Goal: Transaction & Acquisition: Purchase product/service

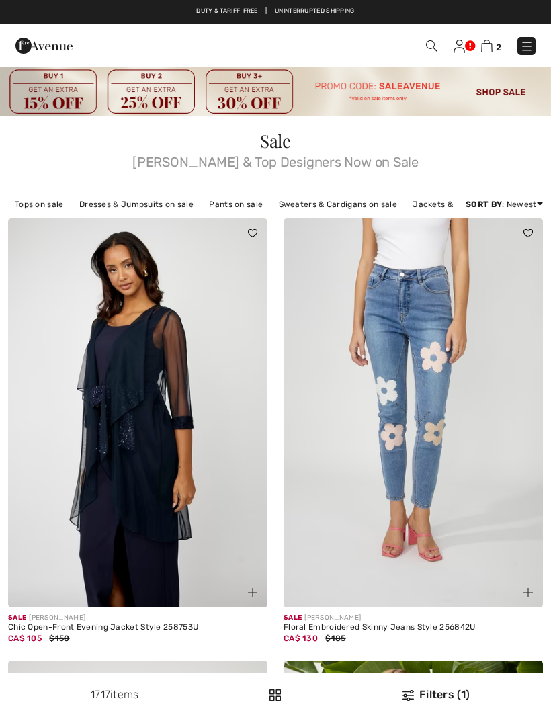
checkbox input "true"
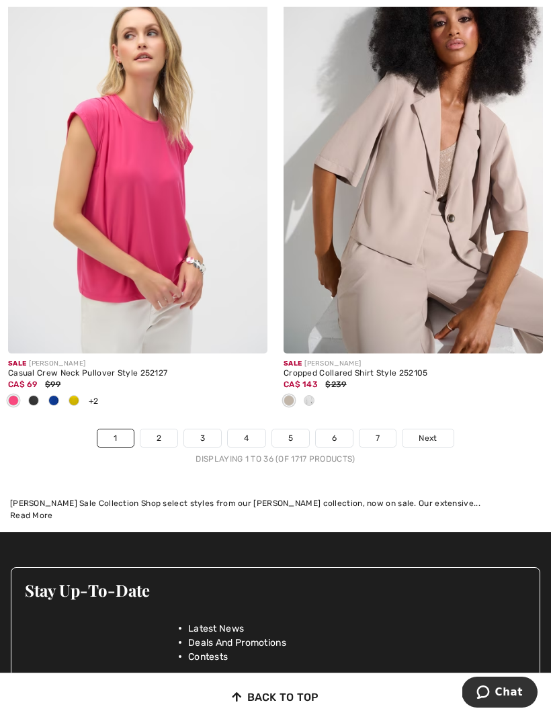
scroll to position [8083, 0]
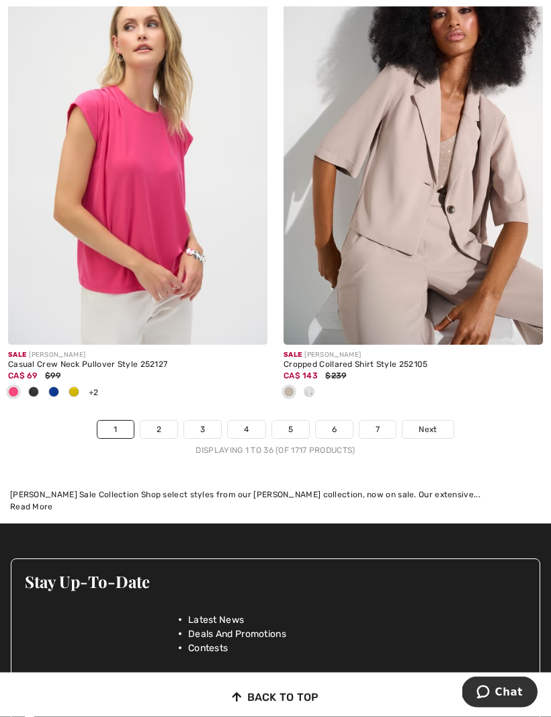
click at [167, 421] on link "2" at bounding box center [158, 429] width 37 height 17
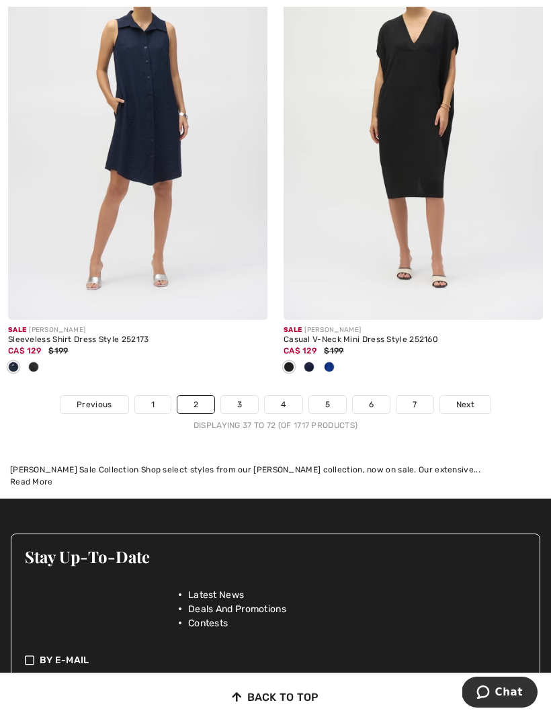
scroll to position [8290, 0]
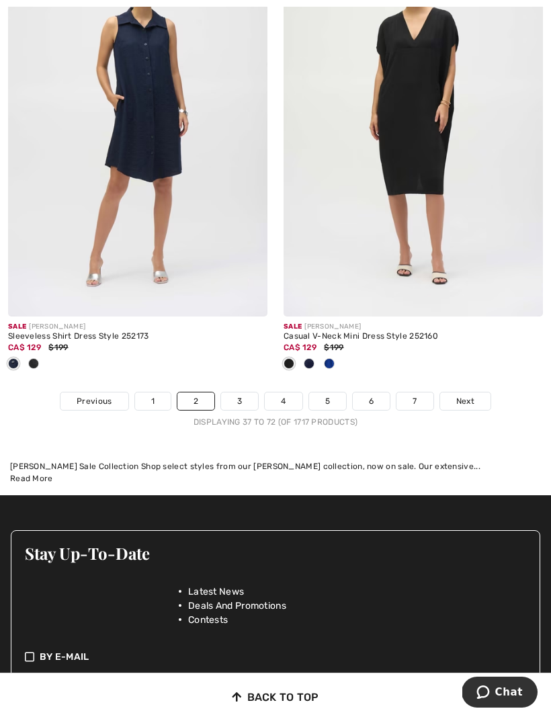
click at [233, 392] on link "3" at bounding box center [239, 400] width 37 height 17
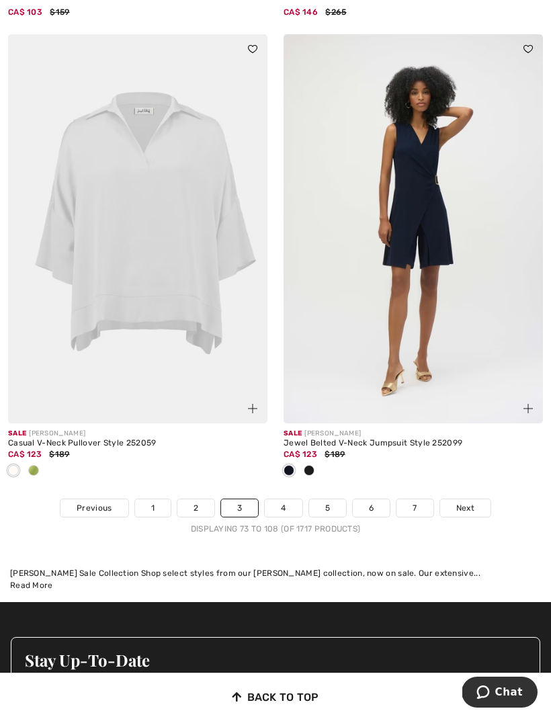
scroll to position [8165, 0]
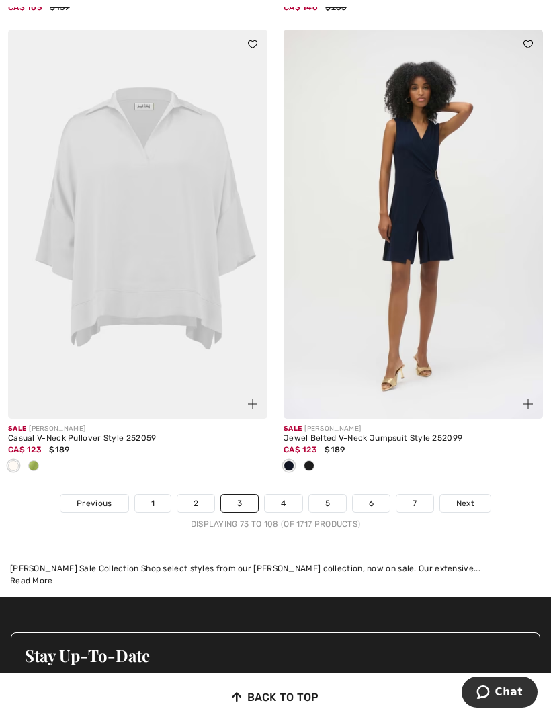
click at [287, 500] on link "4" at bounding box center [283, 503] width 37 height 17
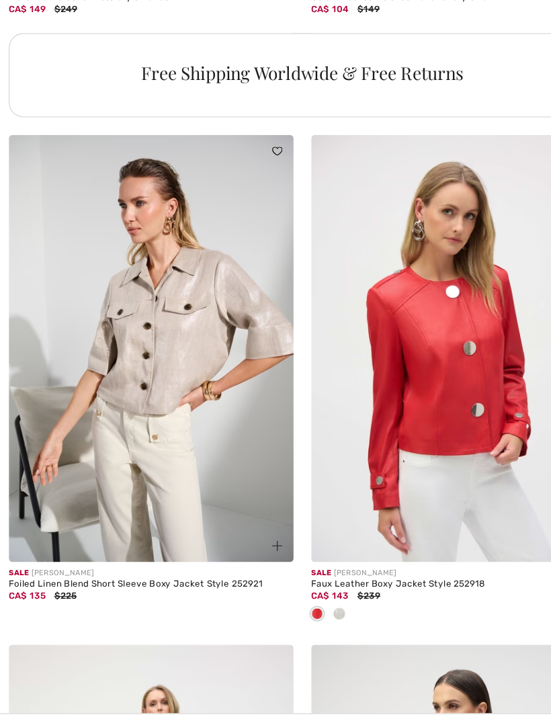
scroll to position [5689, 0]
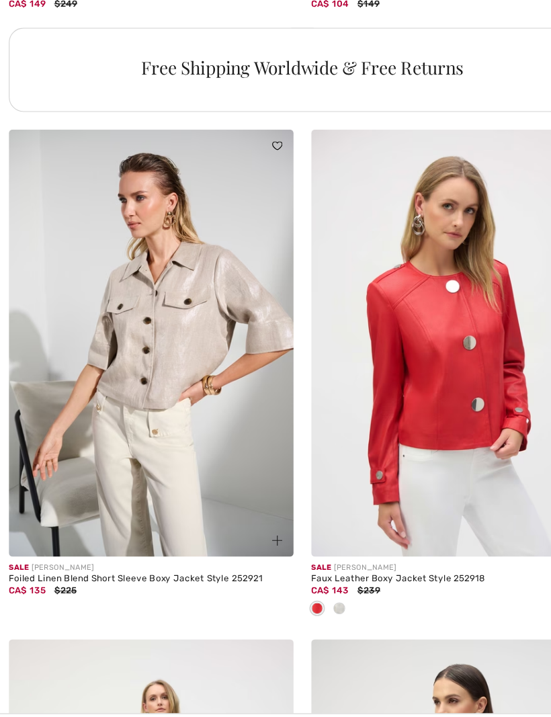
click at [175, 375] on img at bounding box center [137, 335] width 259 height 389
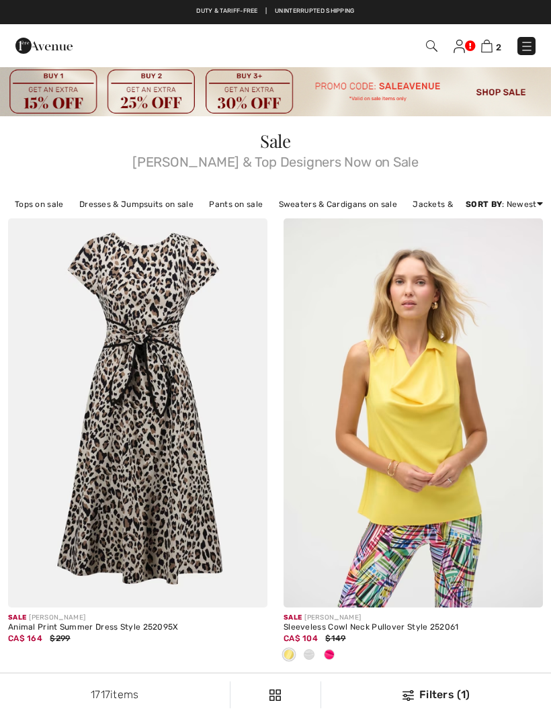
scroll to position [8210, 0]
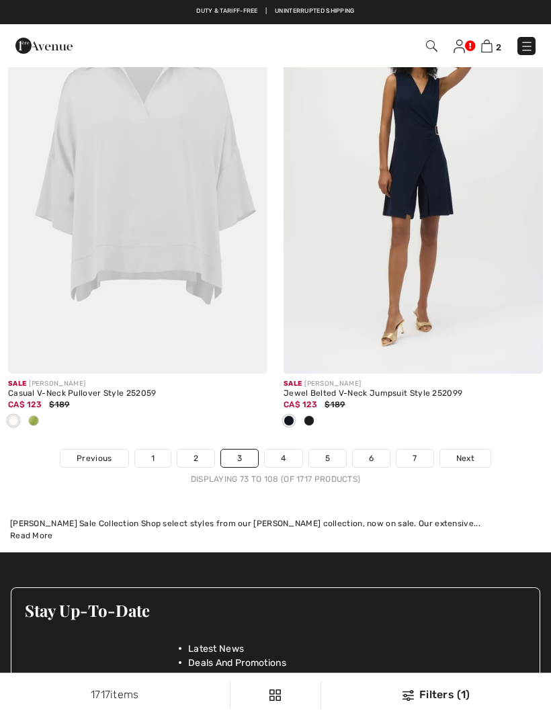
checkbox input "true"
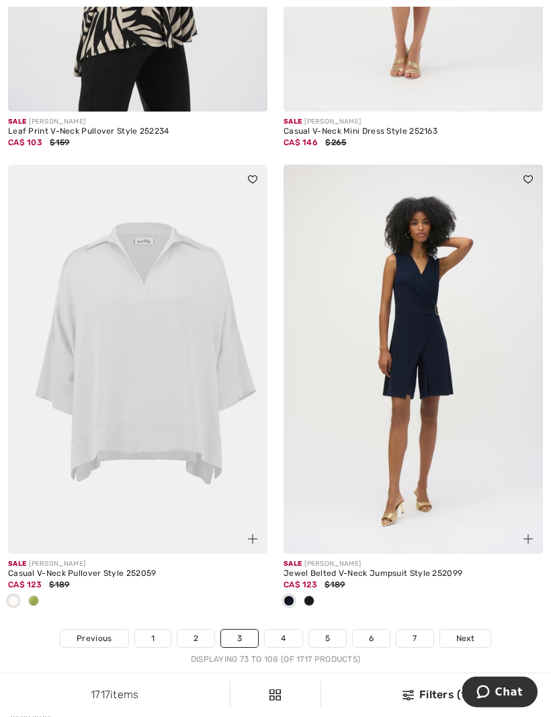
scroll to position [8031, 0]
click at [293, 634] on link "4" at bounding box center [283, 637] width 37 height 17
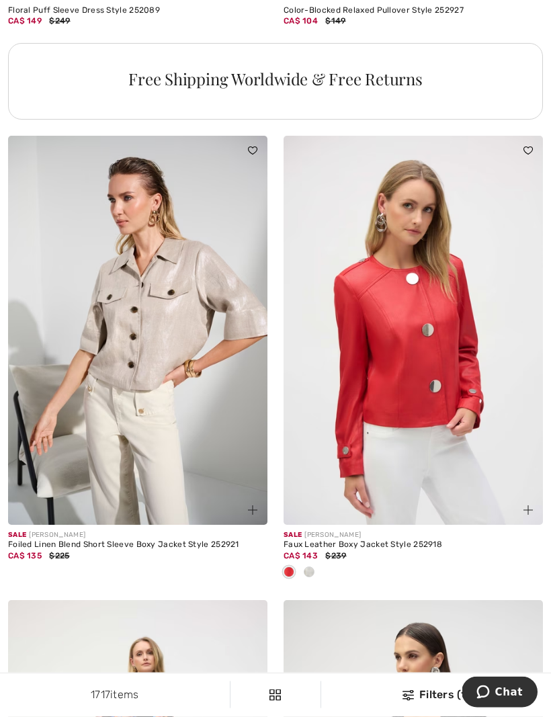
scroll to position [5694, 0]
click at [443, 409] on img at bounding box center [413, 330] width 259 height 389
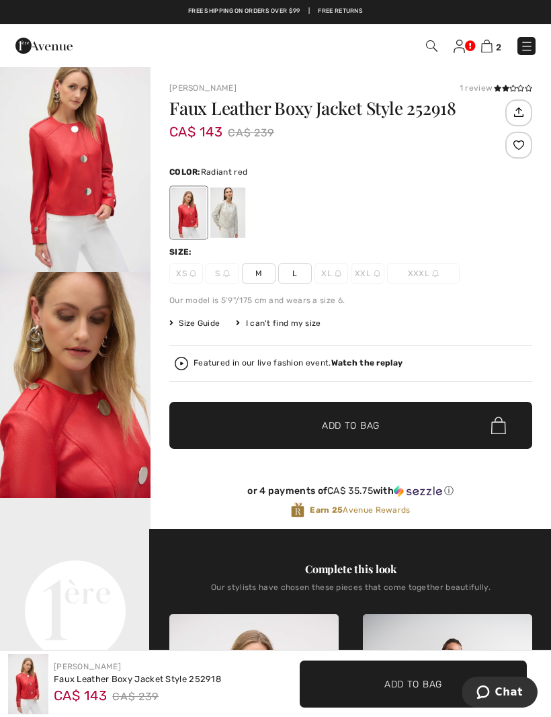
click at [237, 218] on div at bounding box center [227, 212] width 35 height 50
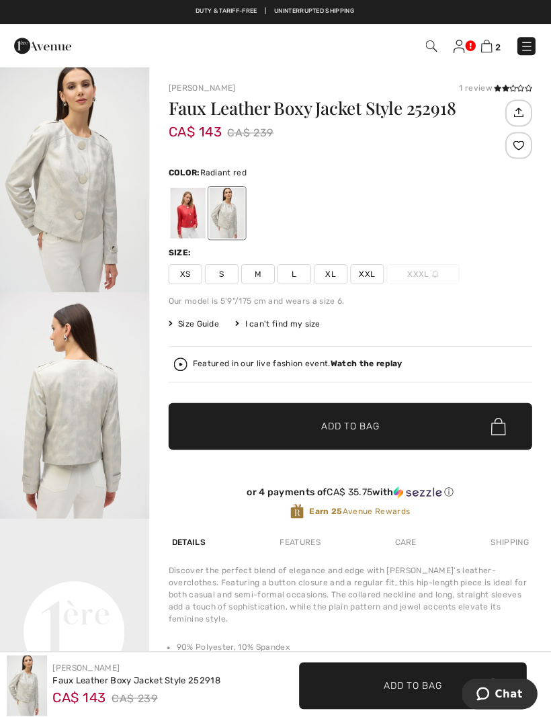
click at [183, 232] on div at bounding box center [188, 212] width 35 height 50
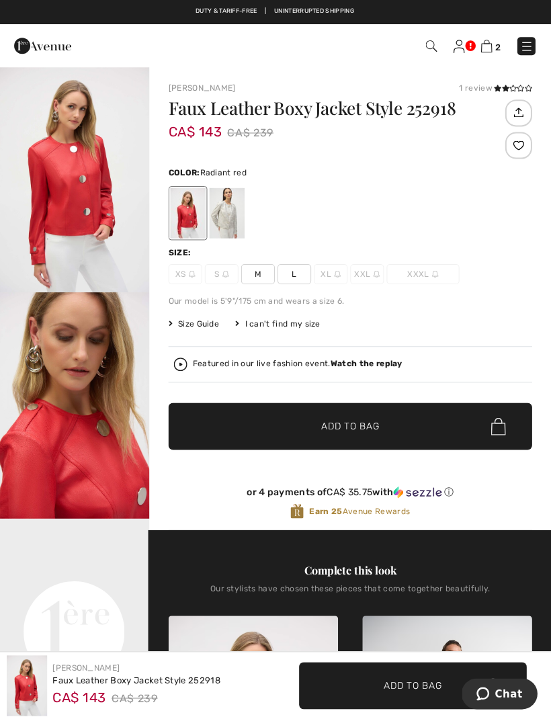
click at [300, 276] on span "L" at bounding box center [295, 273] width 34 height 20
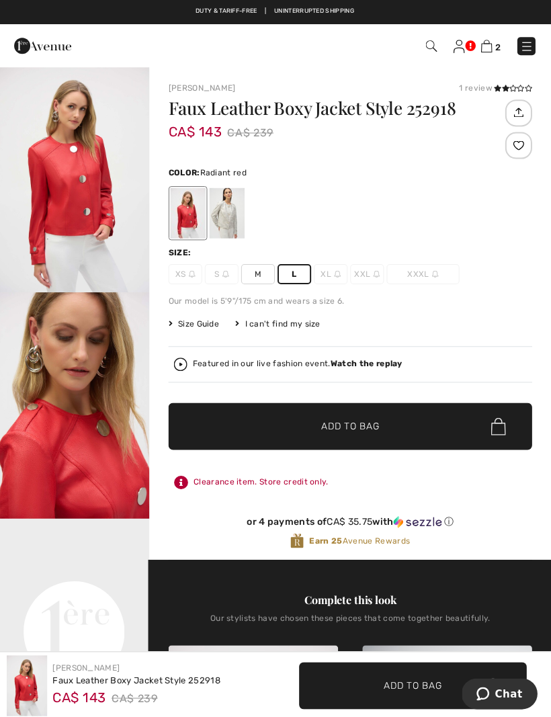
click at [356, 429] on span "Add to Bag" at bounding box center [351, 426] width 58 height 14
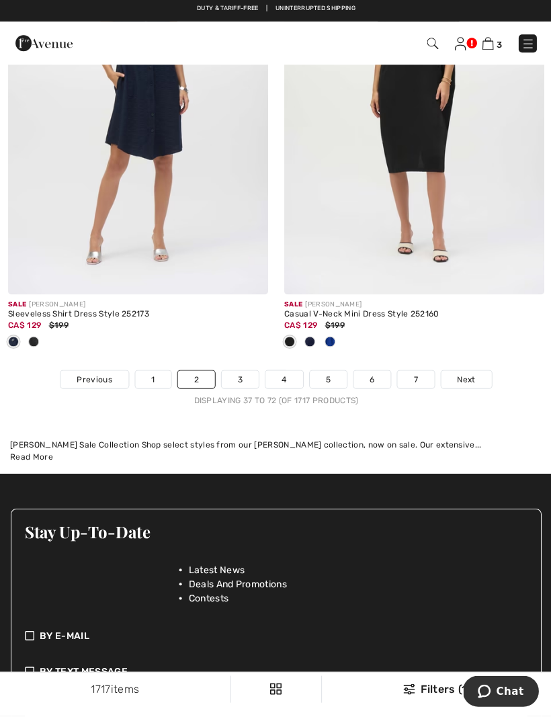
scroll to position [8284, 0]
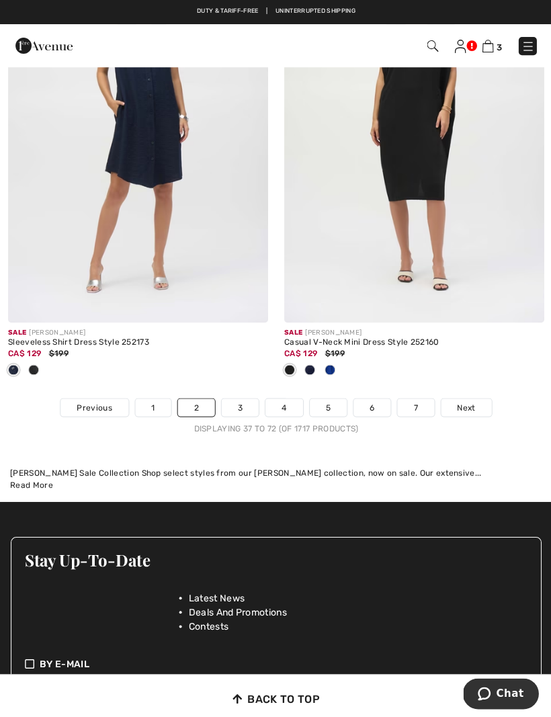
click at [286, 403] on link "4" at bounding box center [283, 406] width 37 height 17
click at [282, 404] on link "4" at bounding box center [283, 406] width 37 height 17
click at [292, 399] on link "4" at bounding box center [283, 406] width 37 height 17
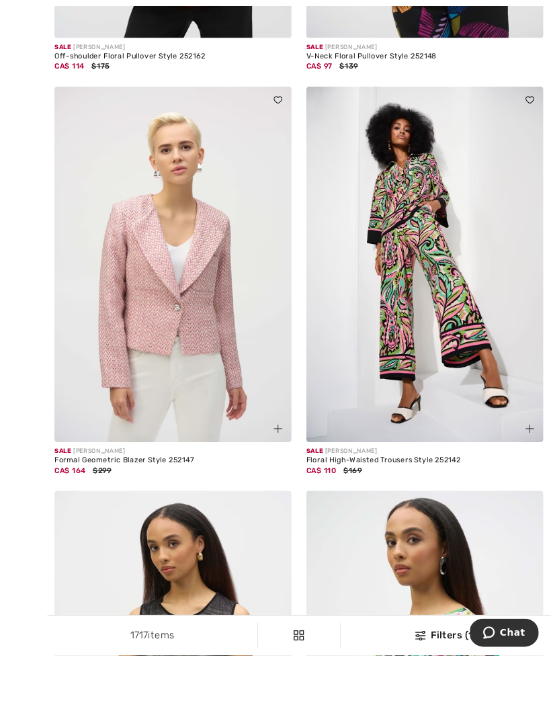
scroll to position [7587, 0]
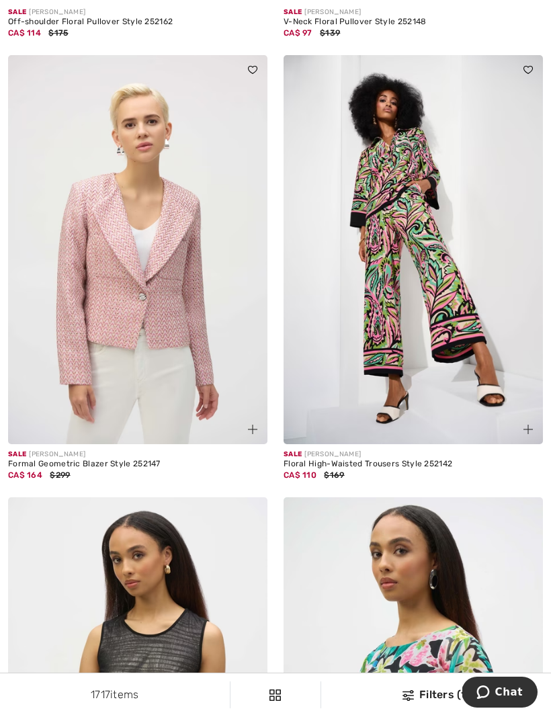
click at [181, 370] on img at bounding box center [137, 249] width 259 height 389
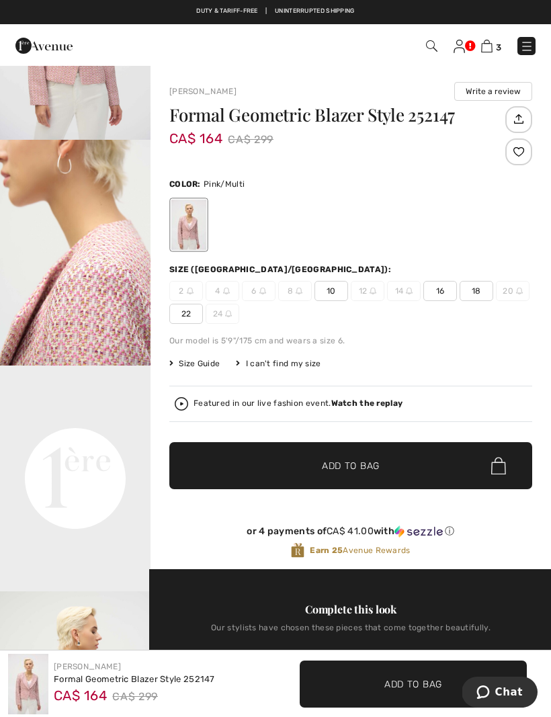
scroll to position [174, 0]
click at [335, 298] on span "10" at bounding box center [331, 291] width 34 height 20
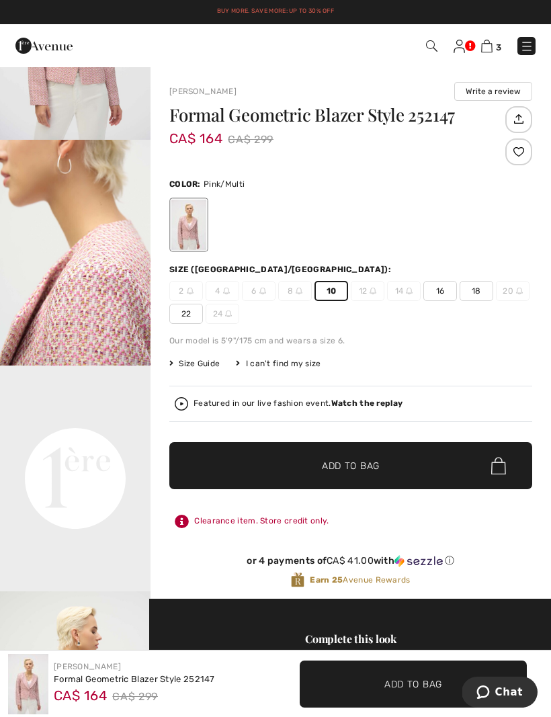
click at [350, 466] on span "Add to Bag" at bounding box center [351, 466] width 58 height 14
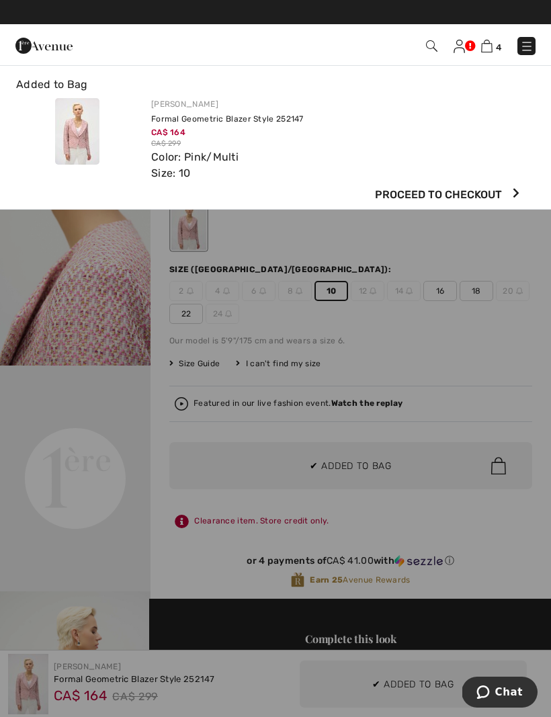
scroll to position [0, 0]
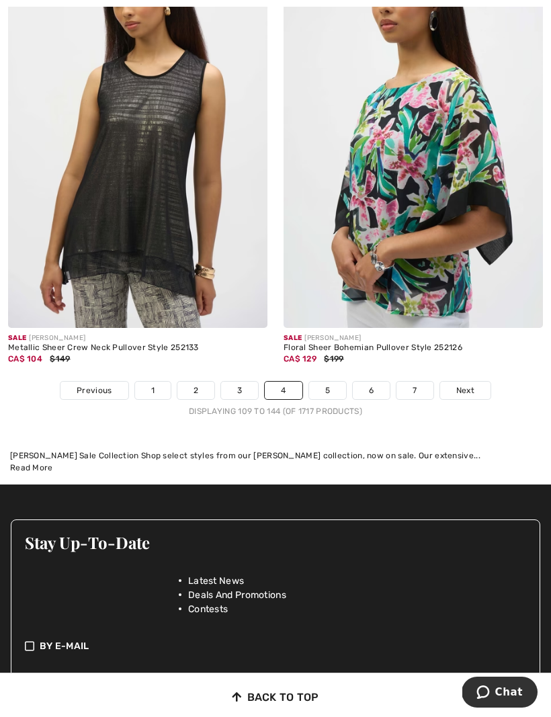
scroll to position [8151, 0]
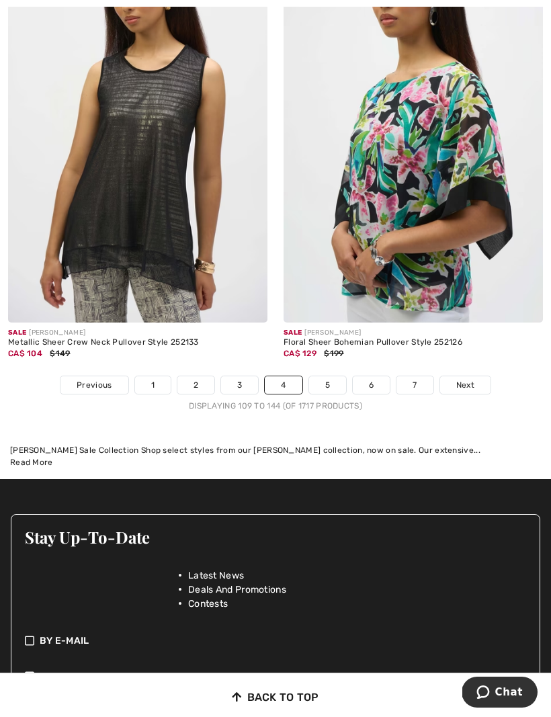
click at [333, 382] on link "5" at bounding box center [327, 384] width 37 height 17
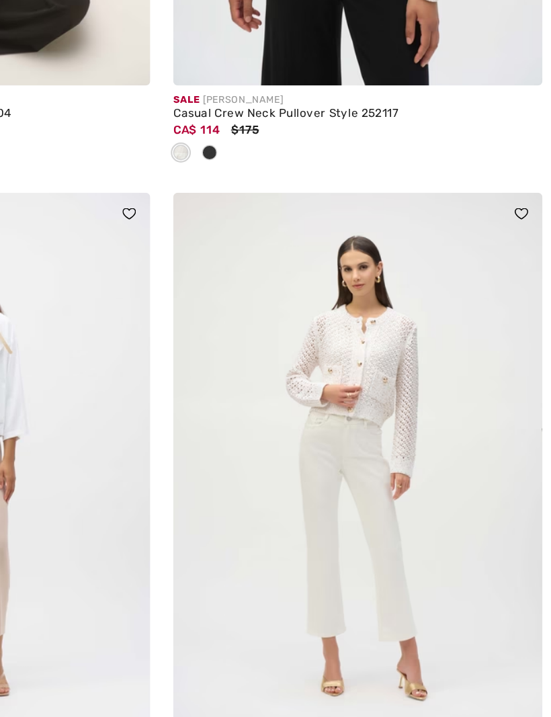
scroll to position [4571, 19]
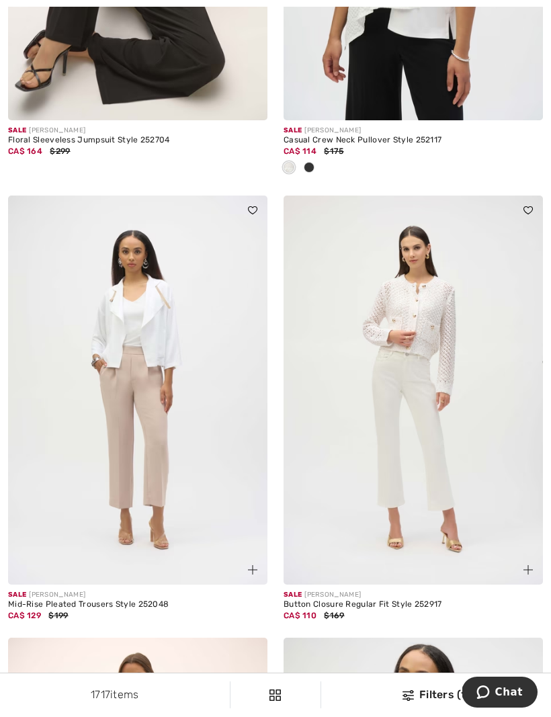
click at [411, 474] on img at bounding box center [413, 390] width 259 height 389
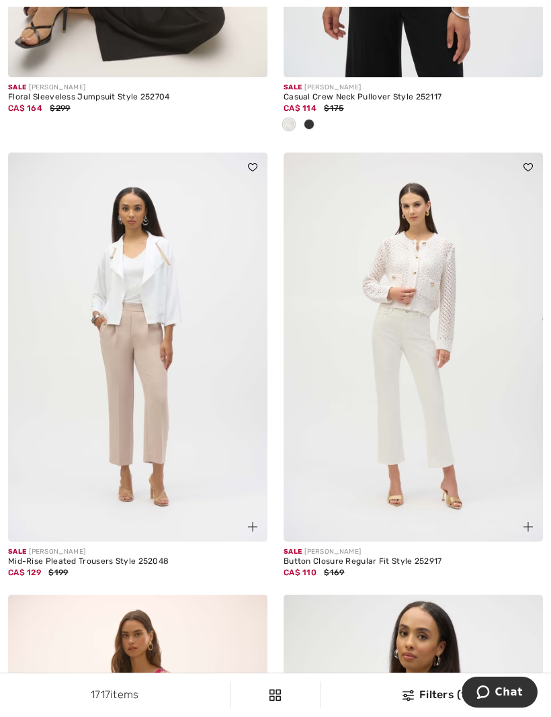
scroll to position [4659, 0]
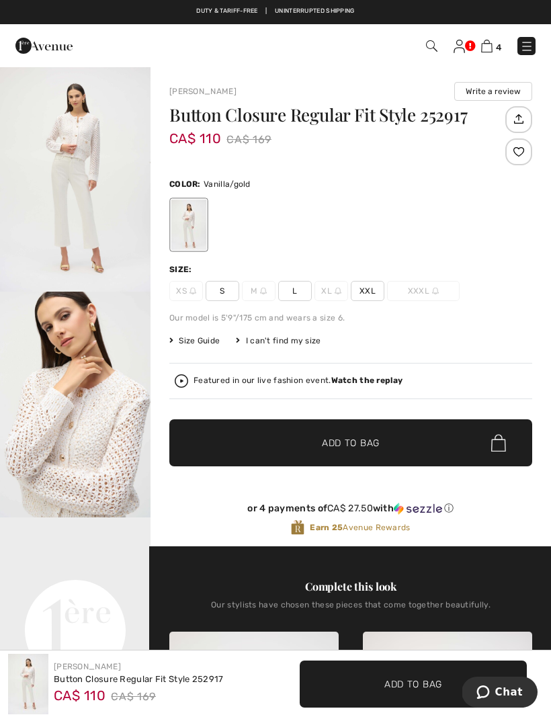
click at [298, 292] on span "L" at bounding box center [295, 291] width 34 height 20
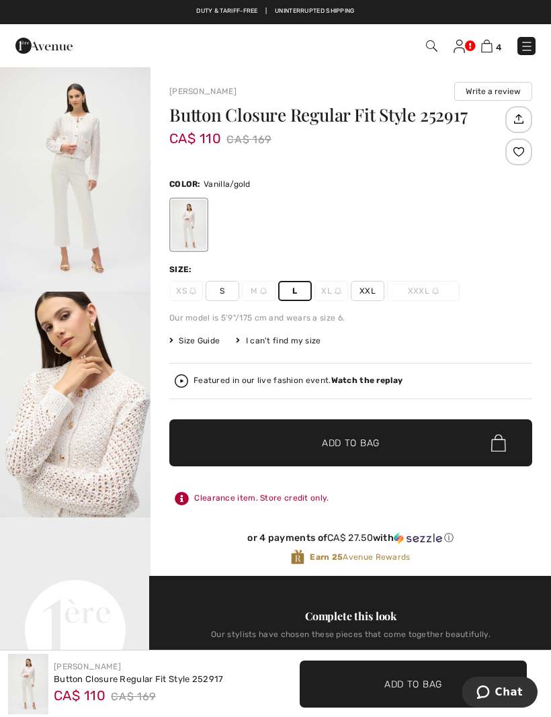
click at [353, 445] on span "Add to Bag" at bounding box center [351, 443] width 58 height 14
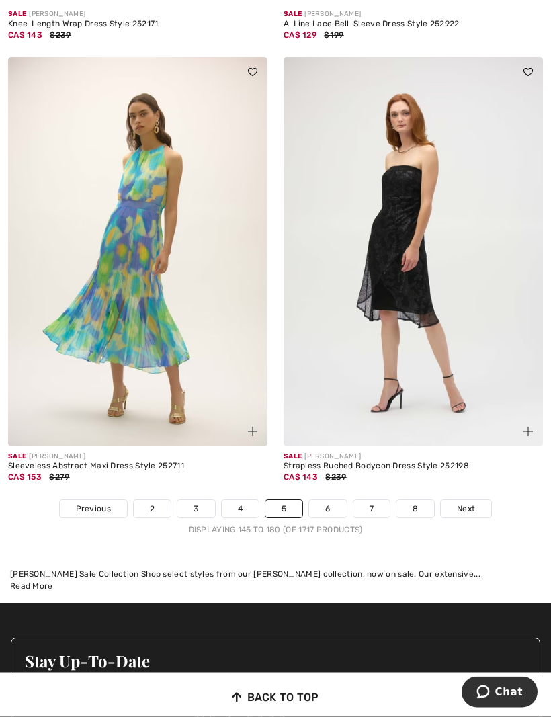
scroll to position [8009, 0]
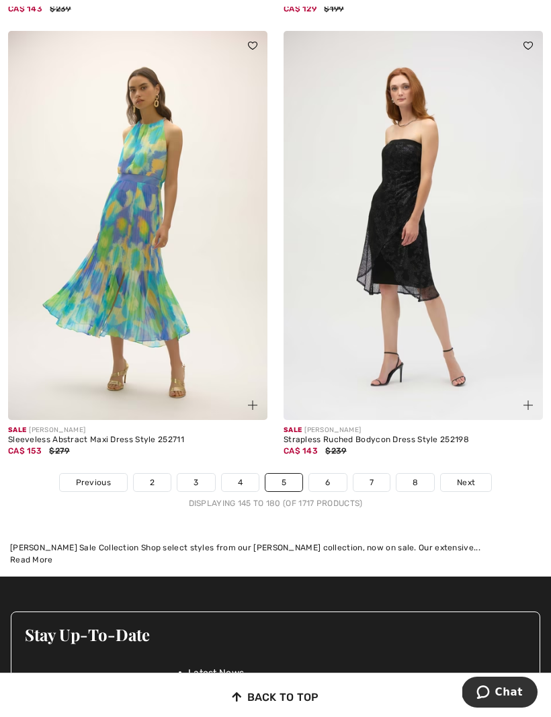
click at [335, 474] on link "6" at bounding box center [327, 482] width 37 height 17
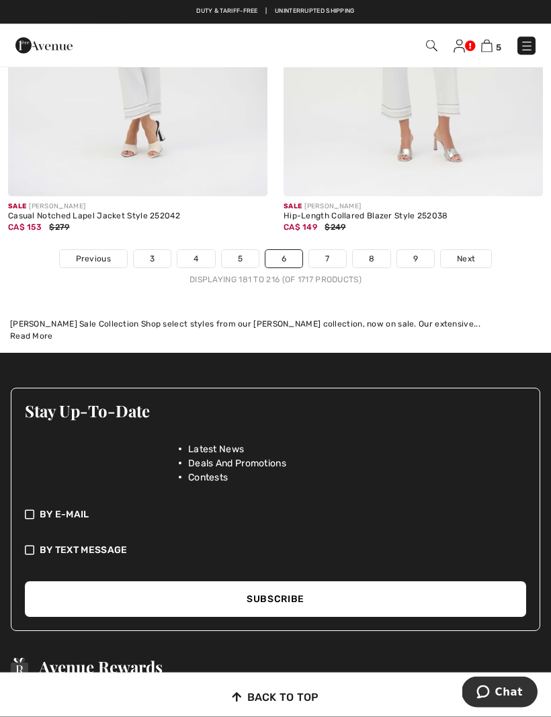
scroll to position [8136, 0]
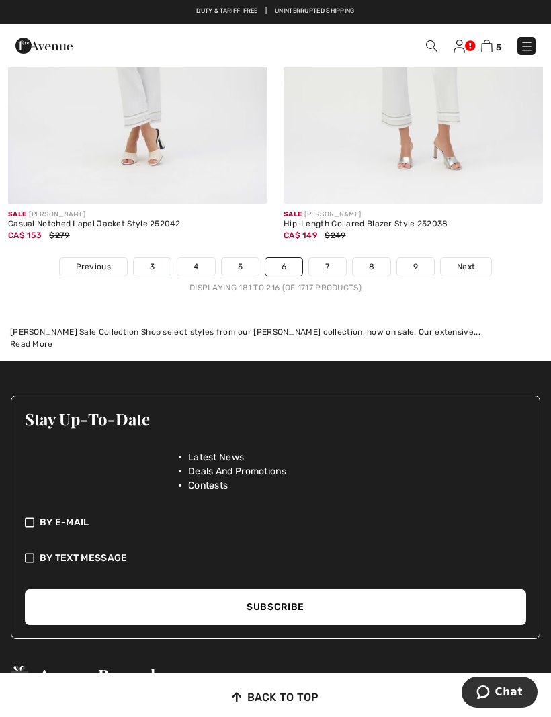
click at [339, 265] on link "7" at bounding box center [327, 266] width 36 height 17
click at [331, 258] on link "7" at bounding box center [327, 266] width 36 height 17
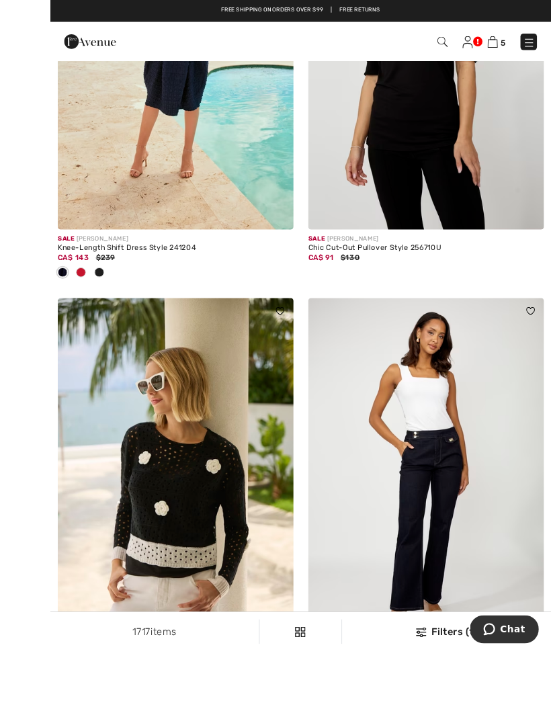
scroll to position [6174, 0]
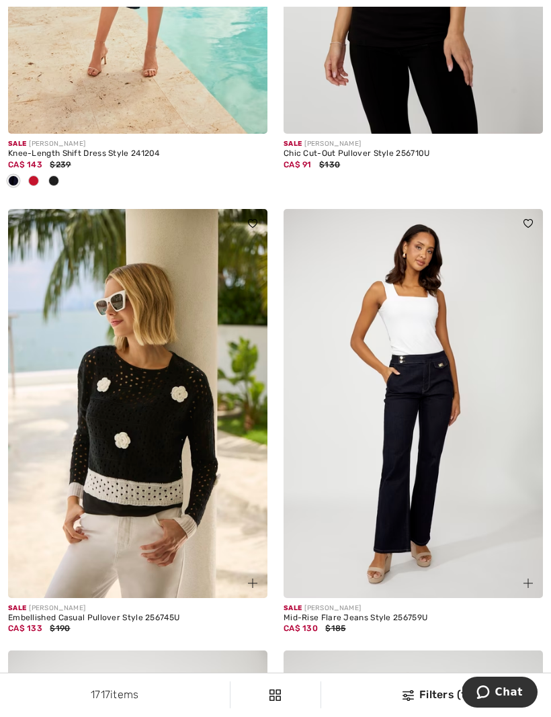
click at [195, 482] on img at bounding box center [137, 403] width 259 height 389
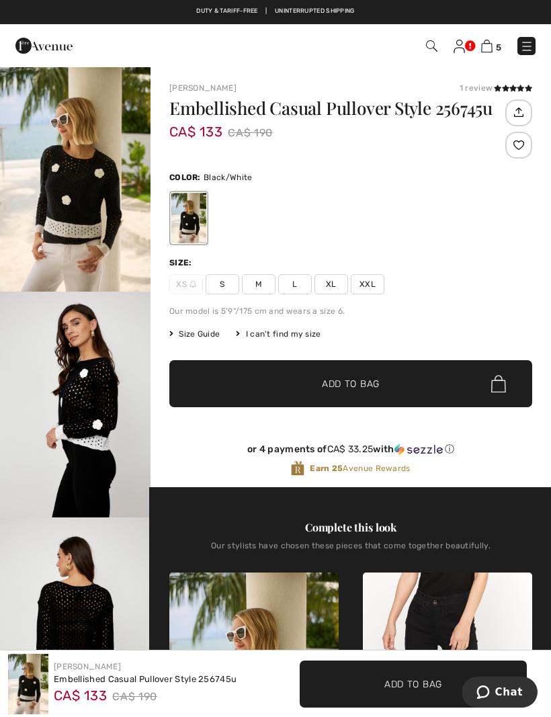
click at [299, 294] on div "Embellished Casual Pullover Style 256745u CA$ 133 CA$ 190 Color: Black/White Si…" at bounding box center [350, 293] width 363 height 388
click at [304, 290] on span "L" at bounding box center [295, 284] width 34 height 20
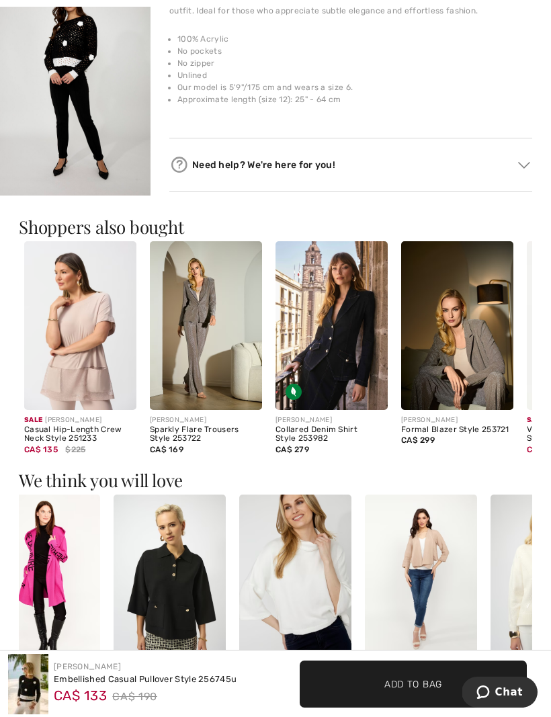
scroll to position [0, 35]
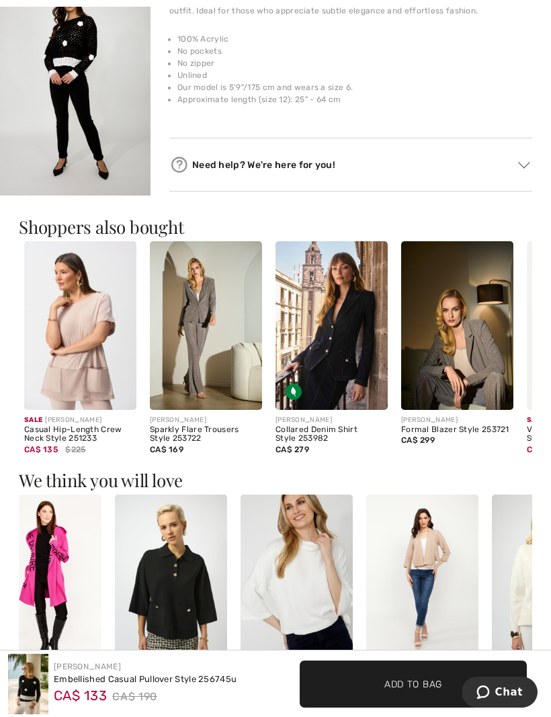
click at [314, 573] on img at bounding box center [297, 579] width 112 height 169
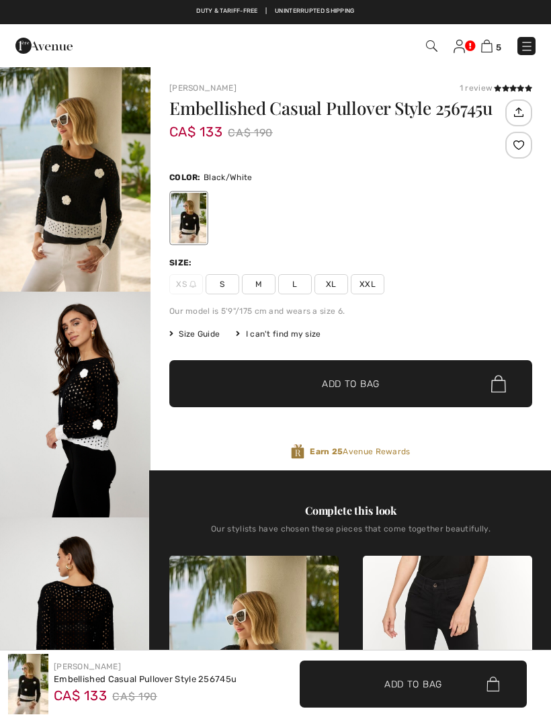
checkbox input "true"
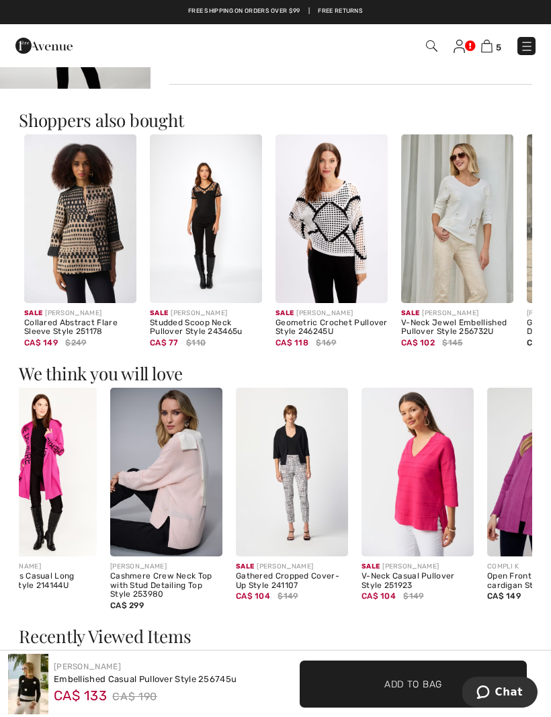
scroll to position [1052, 0]
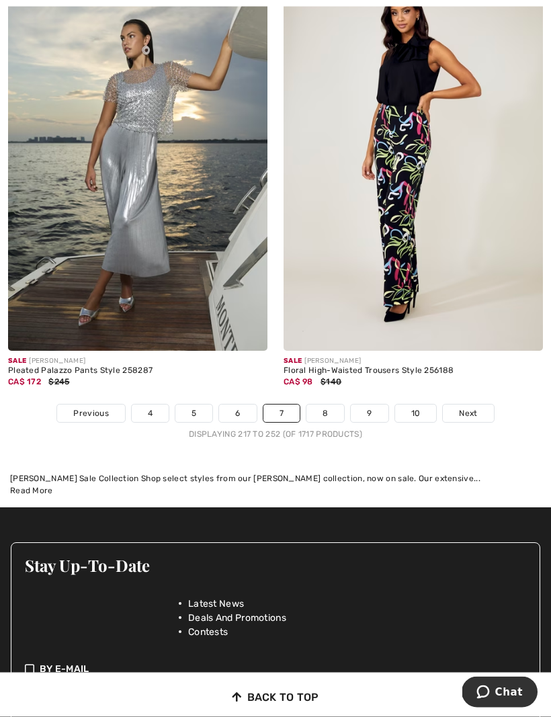
scroll to position [8234, 0]
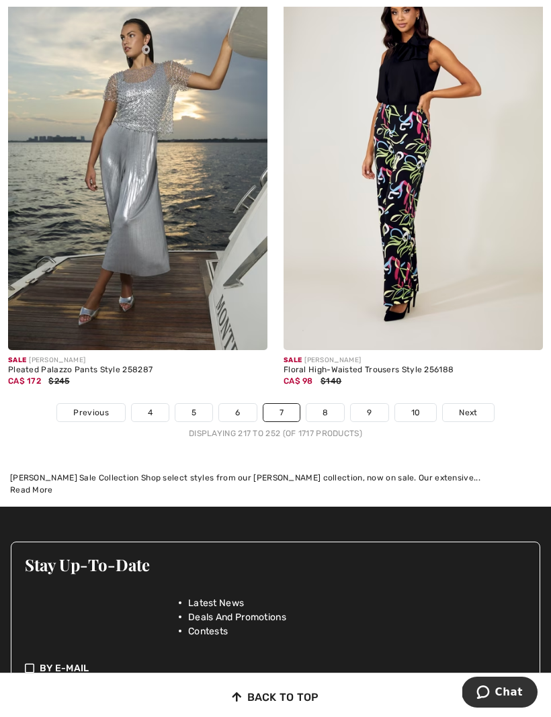
click at [333, 407] on link "8" at bounding box center [325, 412] width 38 height 17
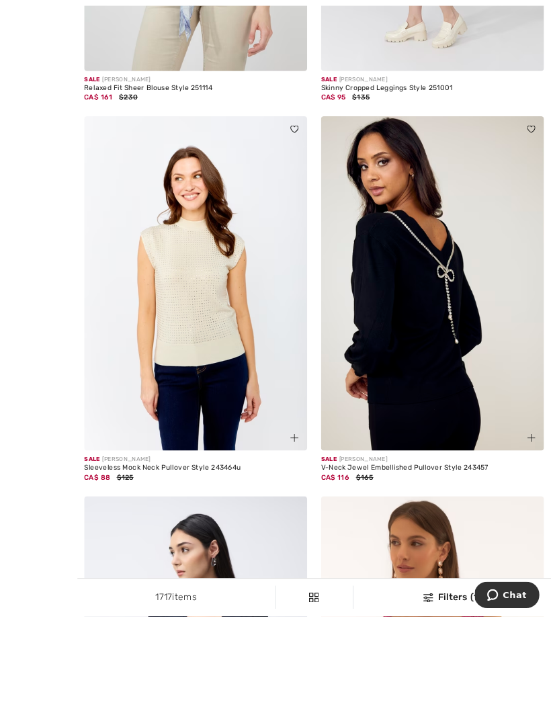
scroll to position [3362, 0]
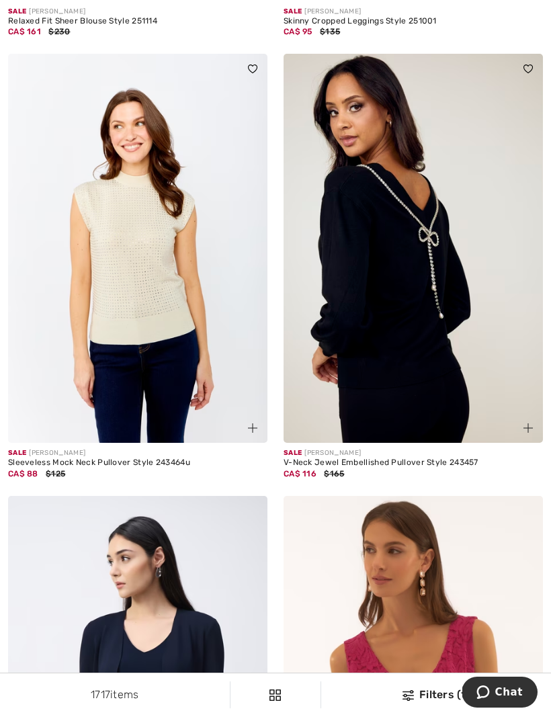
click at [425, 333] on img at bounding box center [413, 248] width 259 height 389
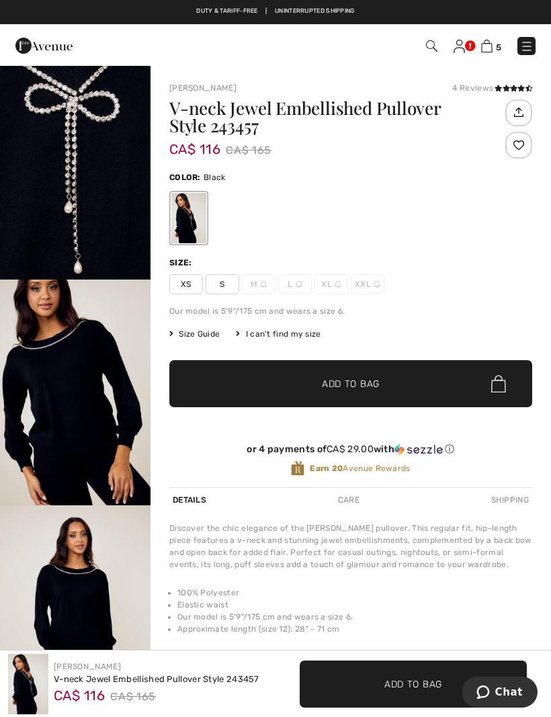
scroll to position [464, 0]
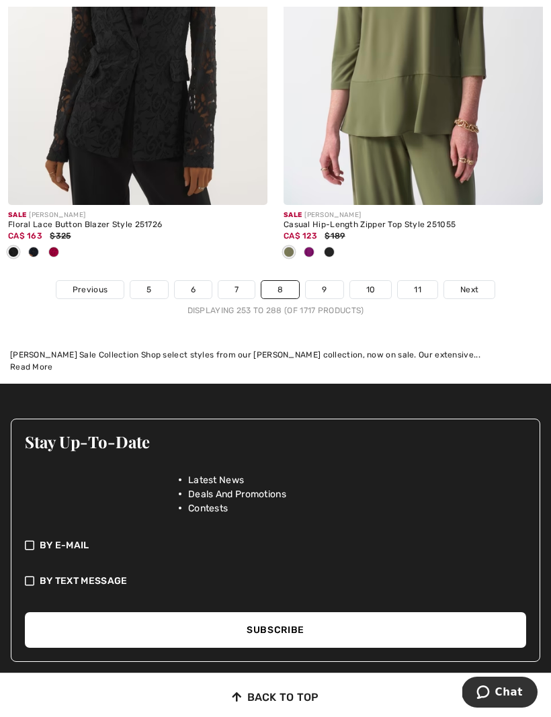
scroll to position [8315, 0]
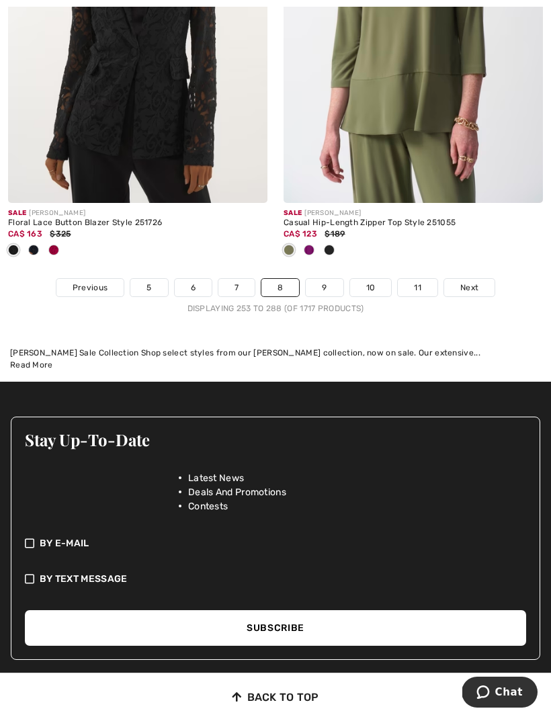
click at [332, 280] on link "9" at bounding box center [324, 287] width 37 height 17
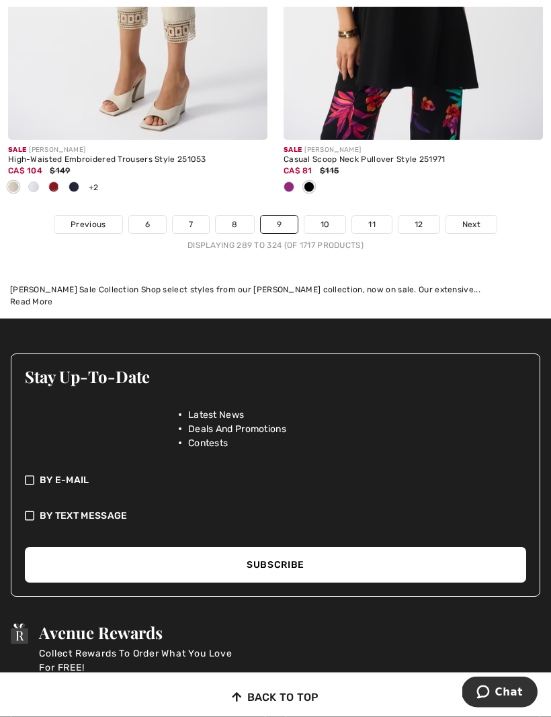
scroll to position [8600, 0]
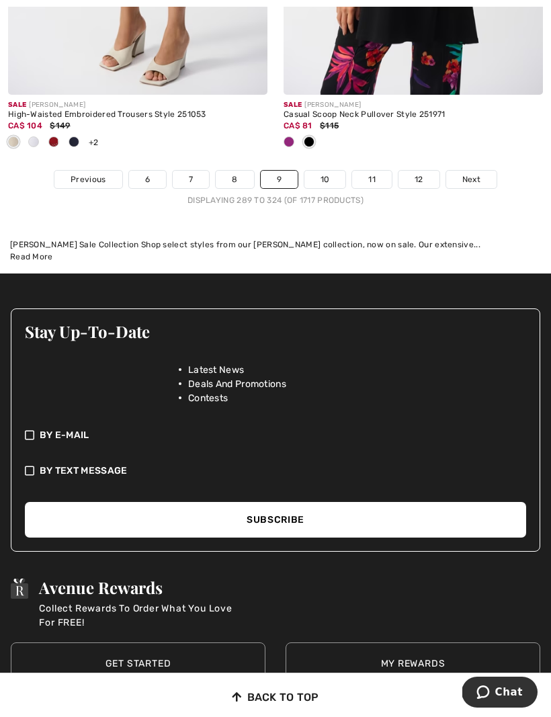
click at [334, 175] on link "10" at bounding box center [325, 179] width 42 height 17
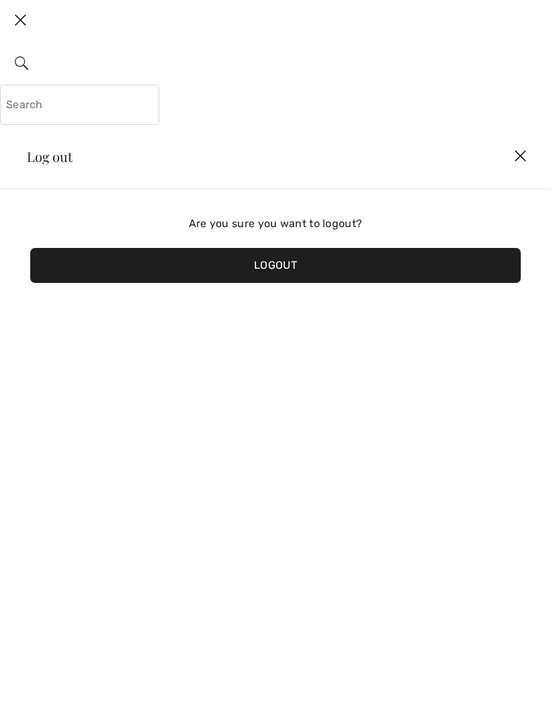
click at [527, 161] on img at bounding box center [520, 157] width 40 height 42
click at [24, 25] on img at bounding box center [20, 21] width 40 height 42
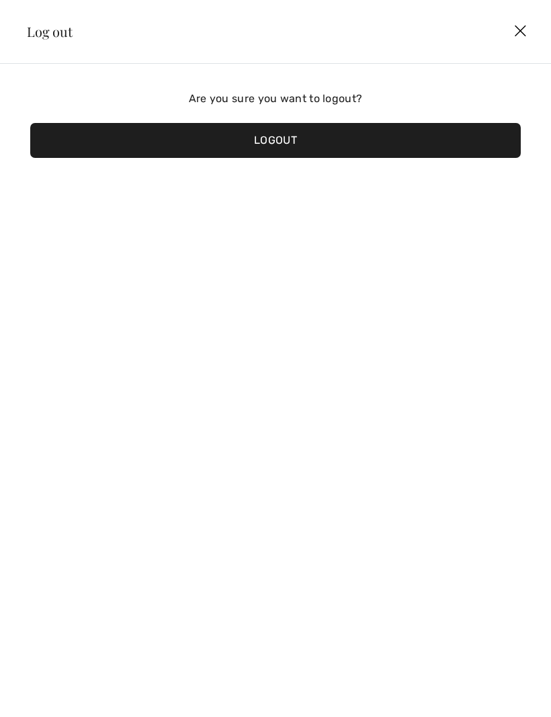
click at [521, 37] on img at bounding box center [520, 32] width 40 height 42
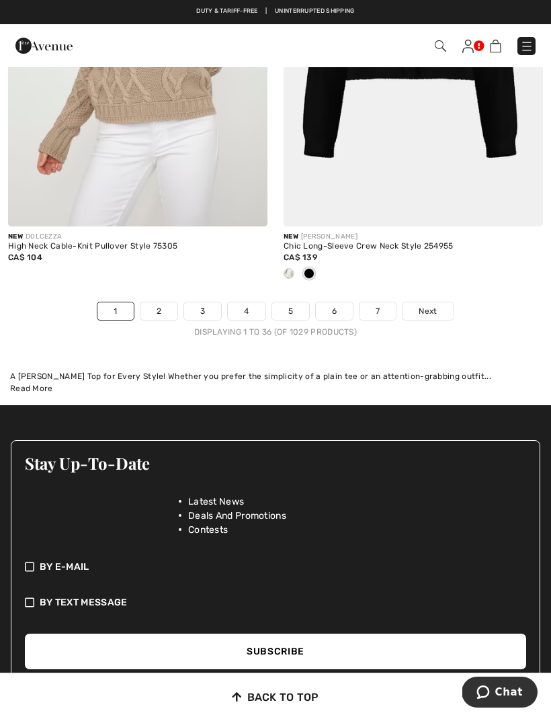
scroll to position [8315, 0]
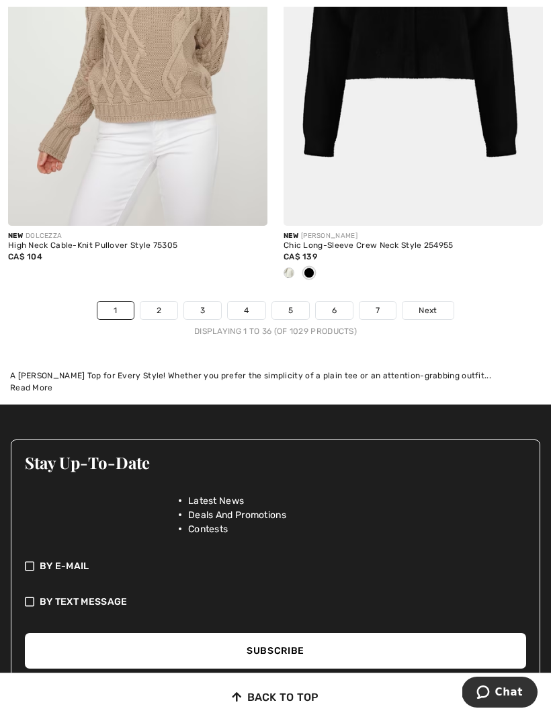
click at [385, 307] on link "7" at bounding box center [377, 310] width 36 height 17
click at [382, 302] on link "7" at bounding box center [377, 310] width 36 height 17
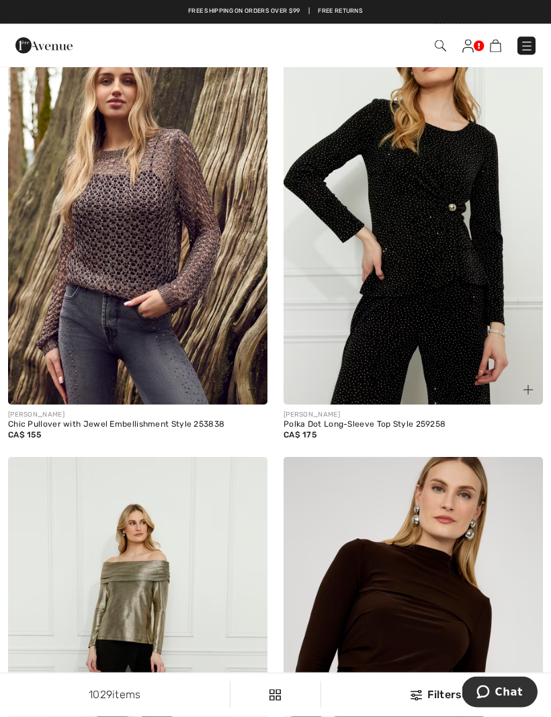
scroll to position [6336, 0]
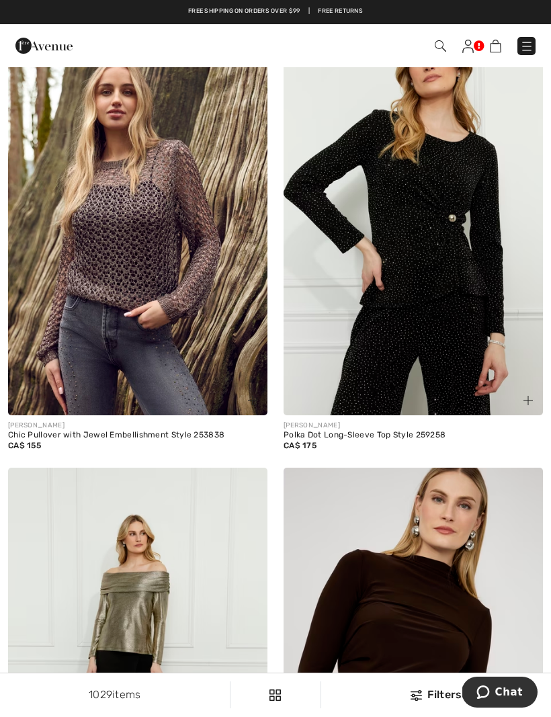
click at [172, 273] on img at bounding box center [137, 220] width 259 height 389
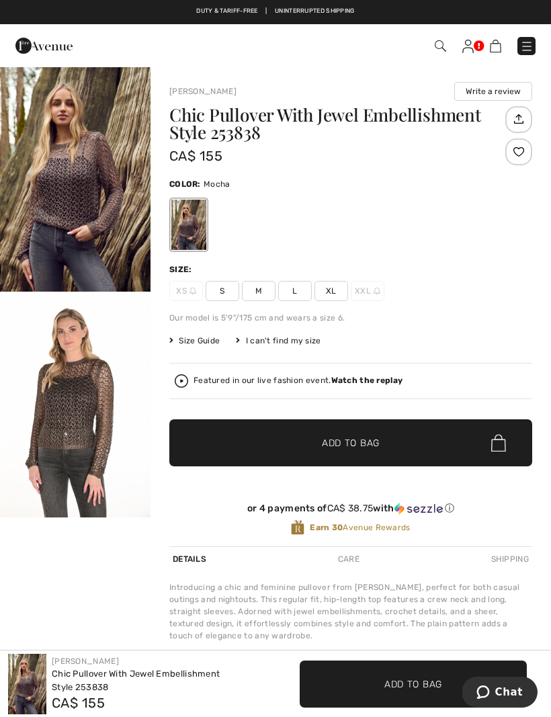
click at [296, 295] on span "L" at bounding box center [295, 291] width 34 height 20
click at [351, 448] on span "Add to Bag" at bounding box center [351, 443] width 58 height 14
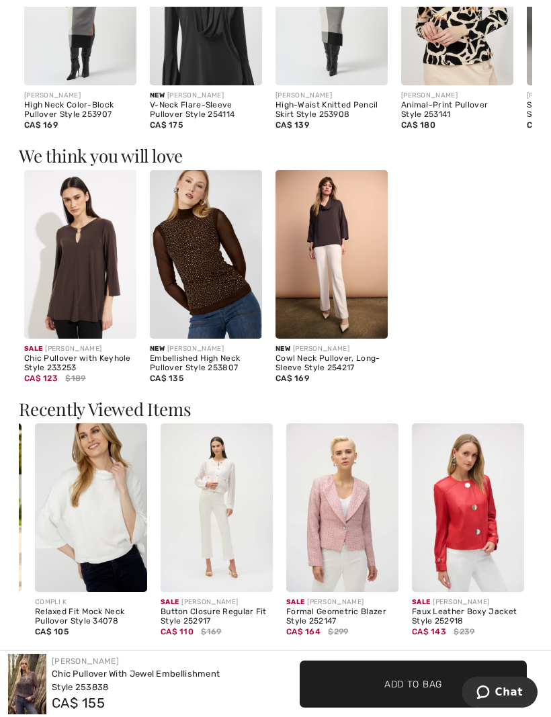
scroll to position [0, 241]
click at [487, 511] on img at bounding box center [468, 507] width 112 height 169
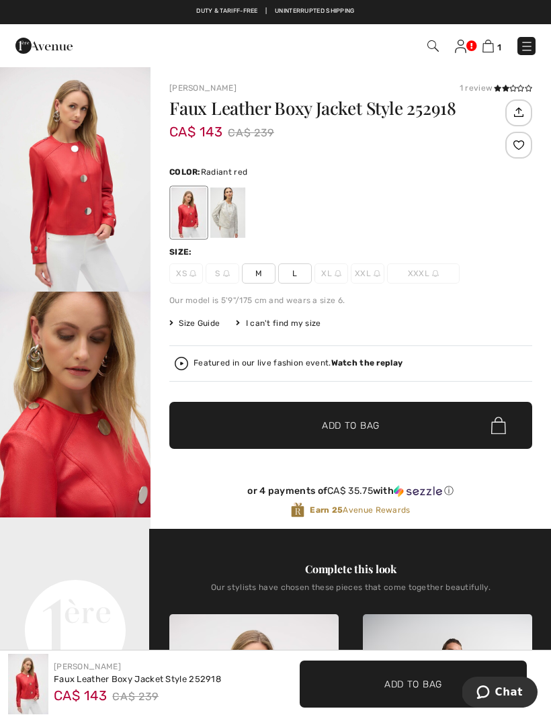
click at [302, 278] on span "L" at bounding box center [295, 273] width 34 height 20
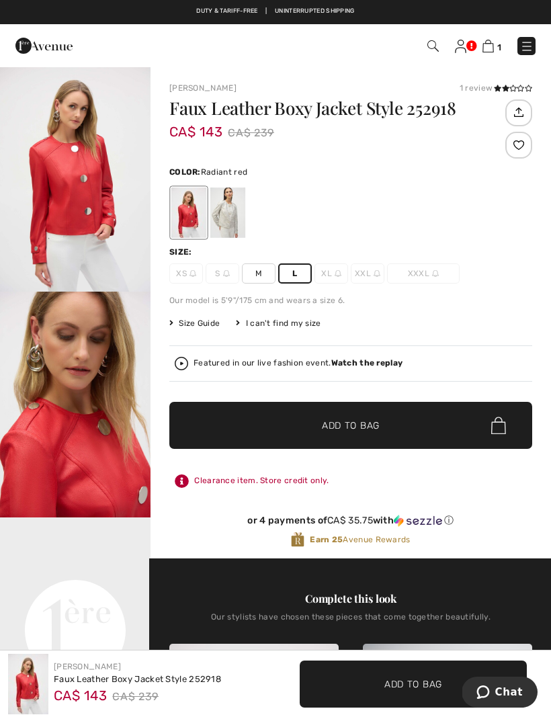
click at [377, 425] on span "Add to Bag" at bounding box center [351, 426] width 58 height 14
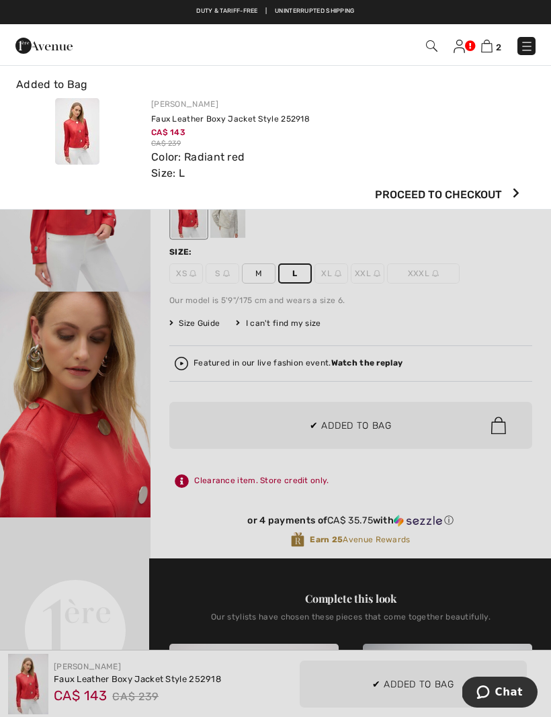
click at [359, 431] on div at bounding box center [275, 358] width 551 height 717
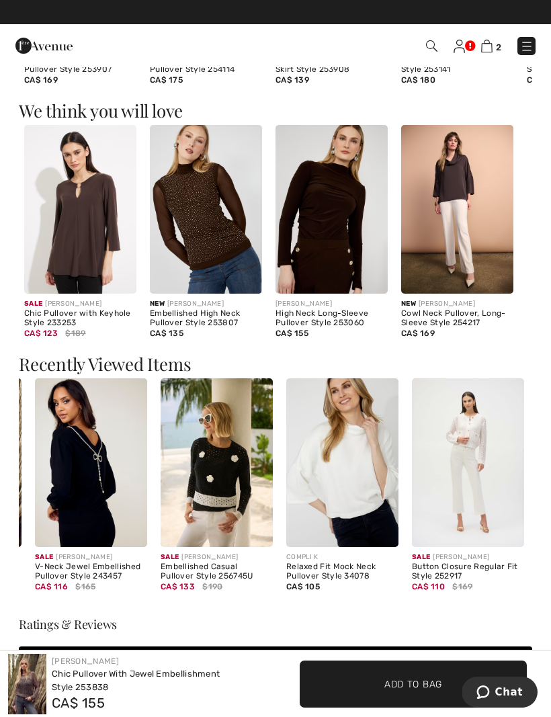
scroll to position [0, 241]
click at [477, 452] on img at bounding box center [468, 462] width 112 height 169
click at [475, 502] on img at bounding box center [468, 462] width 112 height 169
click at [470, 435] on img at bounding box center [468, 462] width 112 height 169
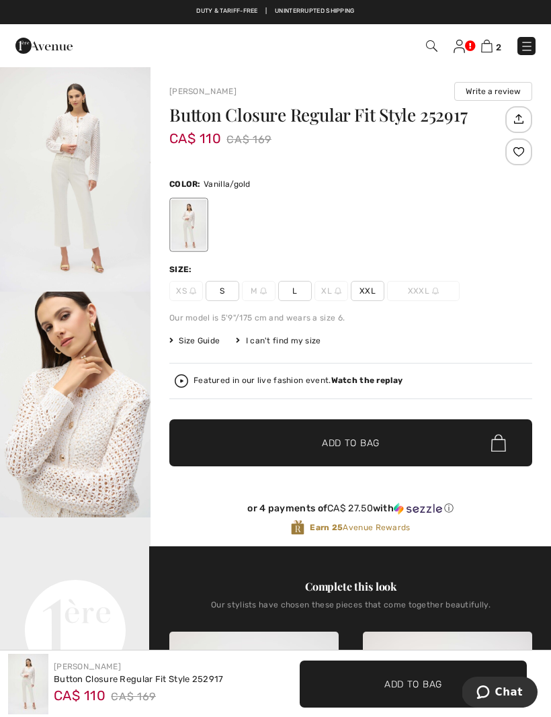
click at [298, 300] on span "L" at bounding box center [295, 291] width 34 height 20
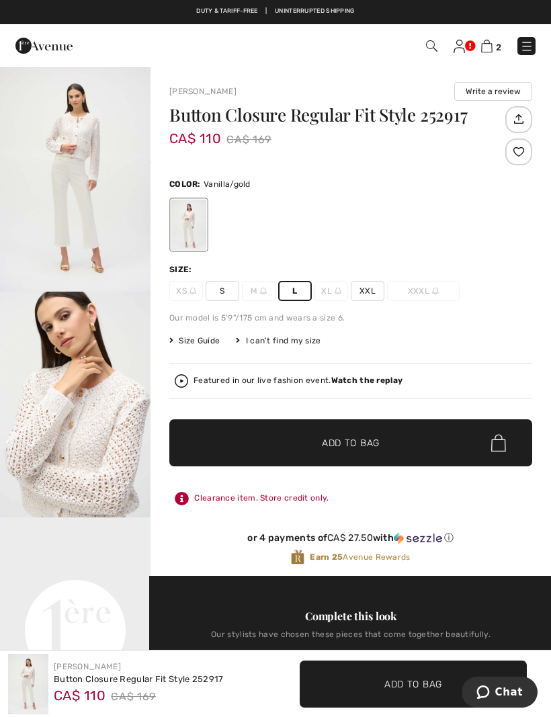
click at [357, 447] on span "Add to Bag" at bounding box center [351, 443] width 58 height 14
click at [396, 443] on span "✔ Added to Bag Add to Bag" at bounding box center [350, 442] width 363 height 47
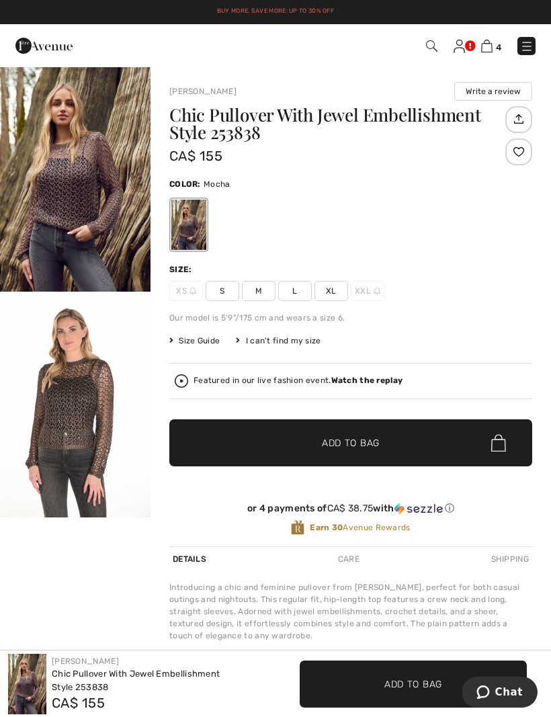
click at [490, 43] on img at bounding box center [486, 46] width 11 height 13
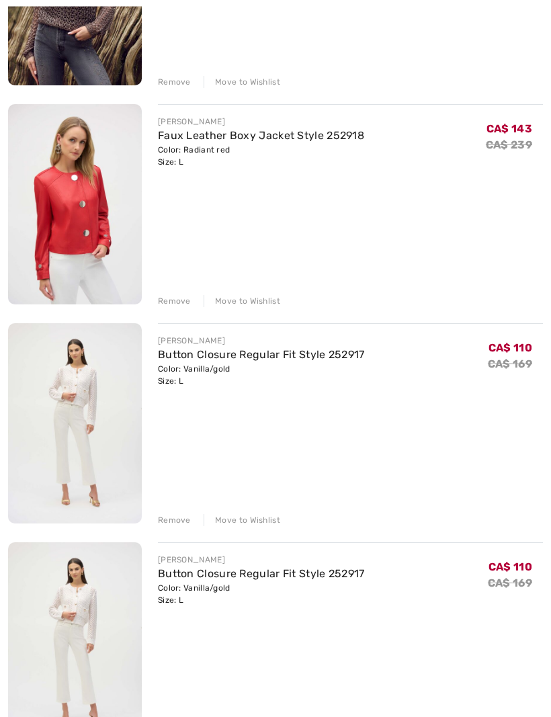
scroll to position [315, 0]
click at [183, 521] on div "Remove" at bounding box center [174, 519] width 33 height 12
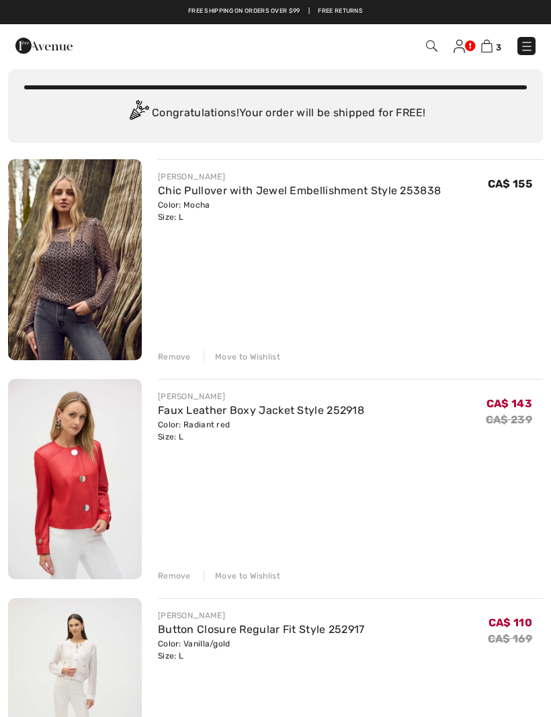
scroll to position [0, 0]
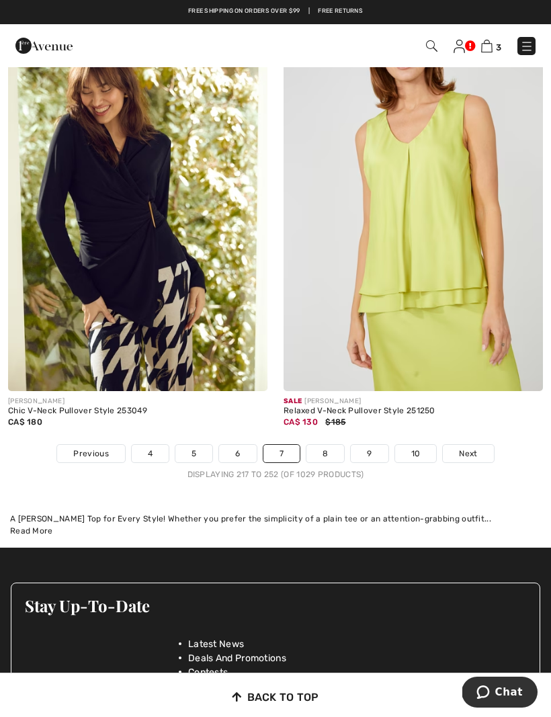
scroll to position [8149, 0]
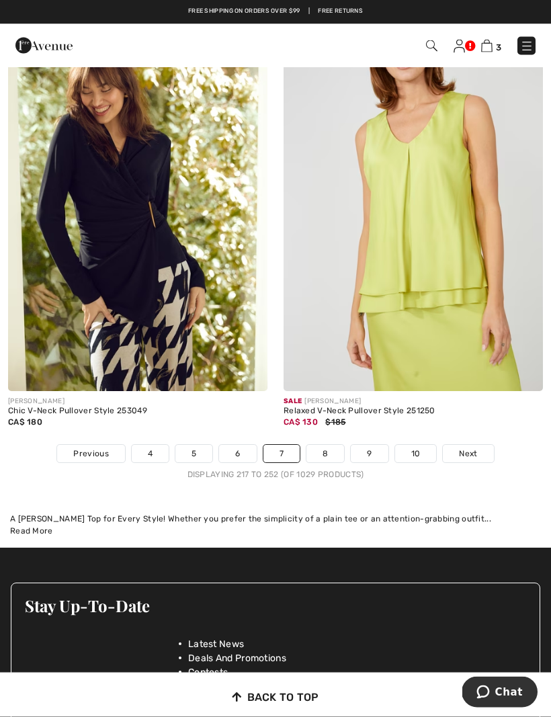
click at [198, 449] on link "5" at bounding box center [193, 453] width 37 height 17
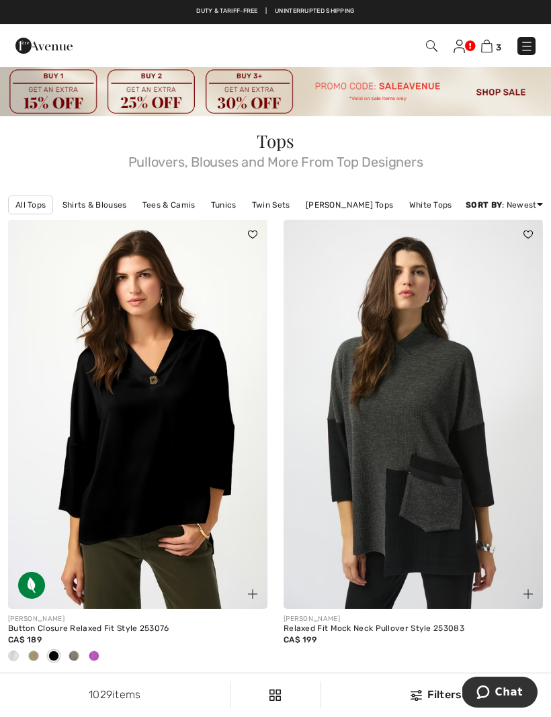
click at [406, 91] on img at bounding box center [275, 91] width 551 height 50
click at [511, 89] on img at bounding box center [275, 91] width 551 height 50
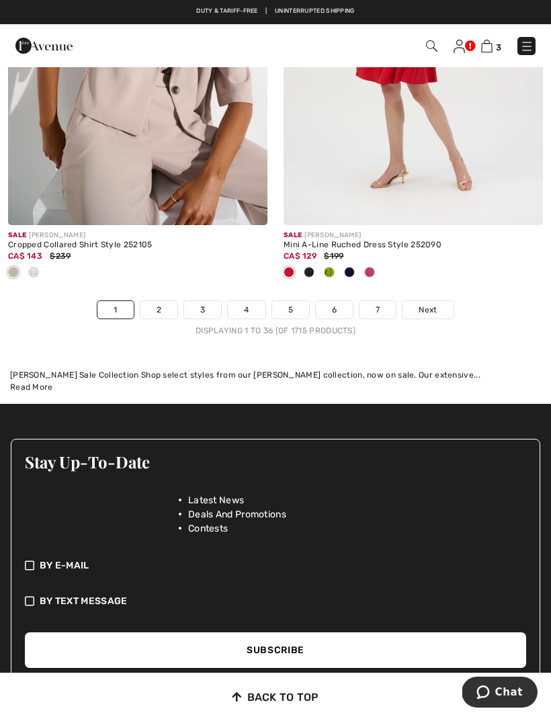
scroll to position [8203, 0]
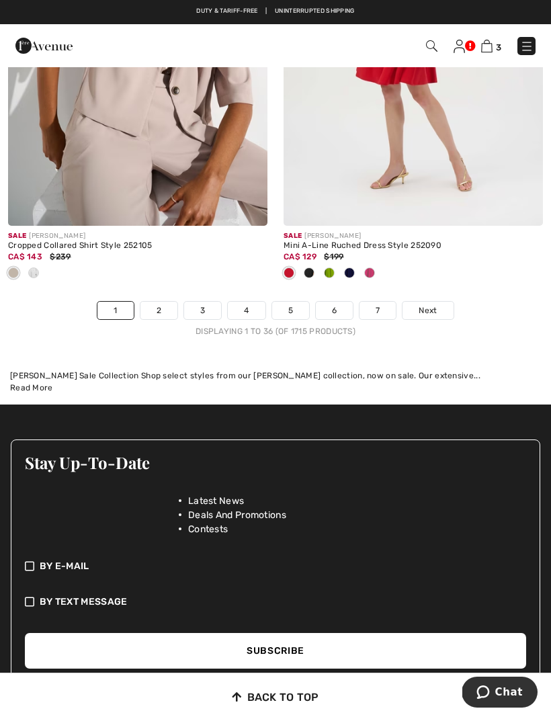
click at [261, 304] on link "4" at bounding box center [246, 310] width 37 height 17
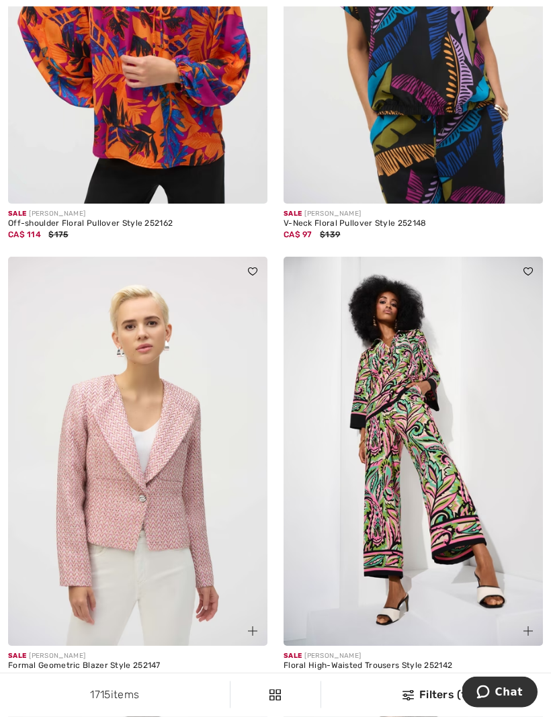
scroll to position [6943, 0]
click at [168, 489] on img at bounding box center [137, 451] width 259 height 389
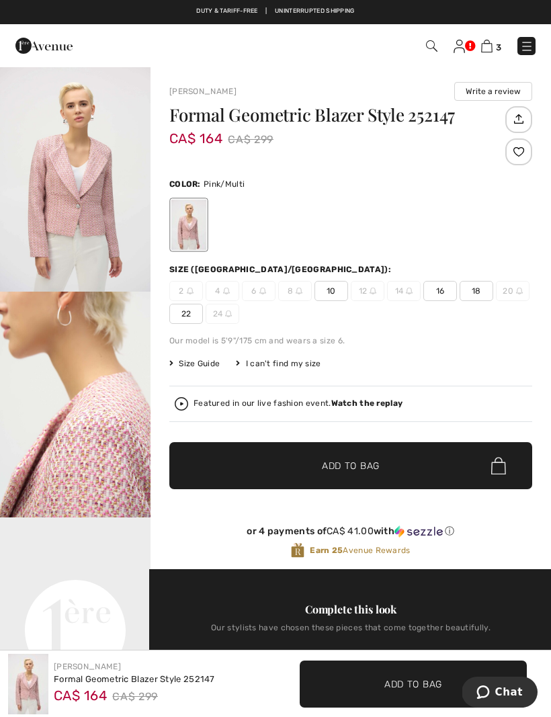
click at [336, 300] on span "10" at bounding box center [331, 291] width 34 height 20
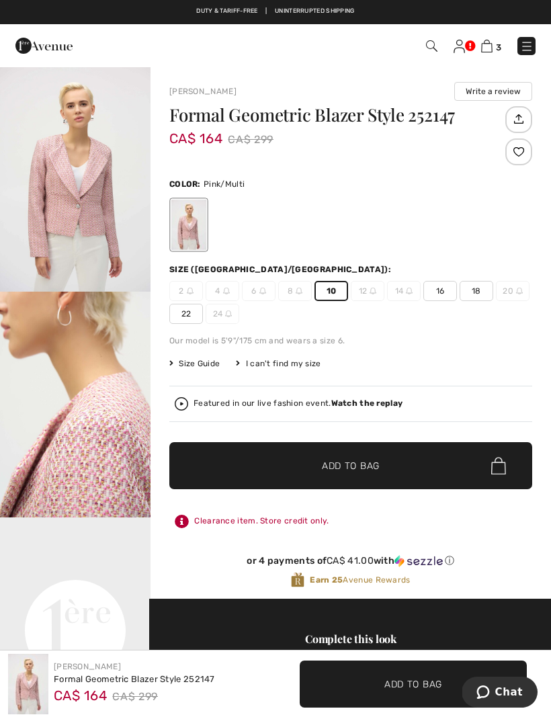
click at [368, 471] on span "Add to Bag" at bounding box center [351, 466] width 58 height 14
click at [446, 468] on span "✔ Added to Bag Add to Bag" at bounding box center [350, 465] width 363 height 47
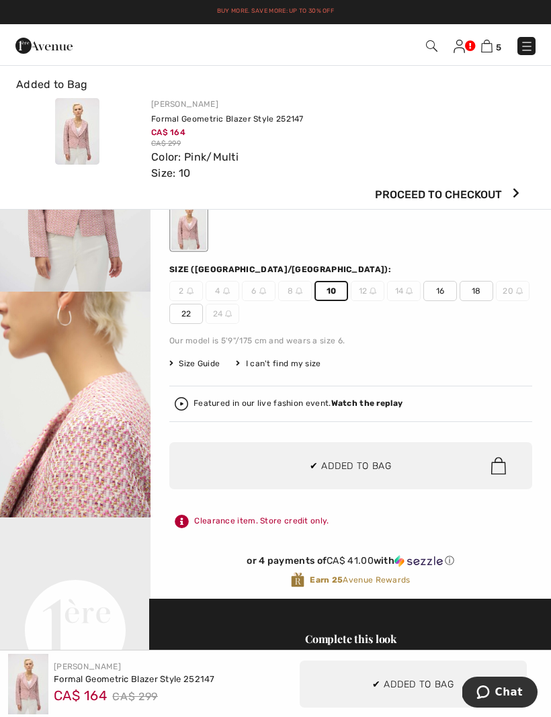
click at [506, 472] on div at bounding box center [275, 358] width 551 height 717
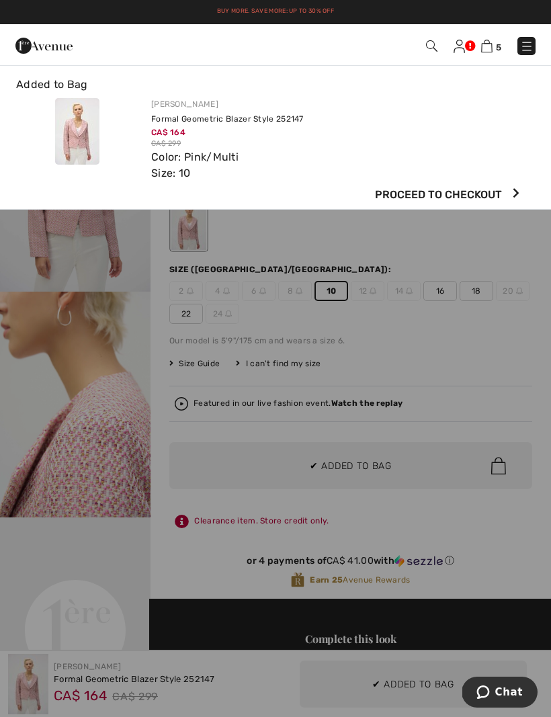
click at [398, 467] on div at bounding box center [275, 358] width 551 height 717
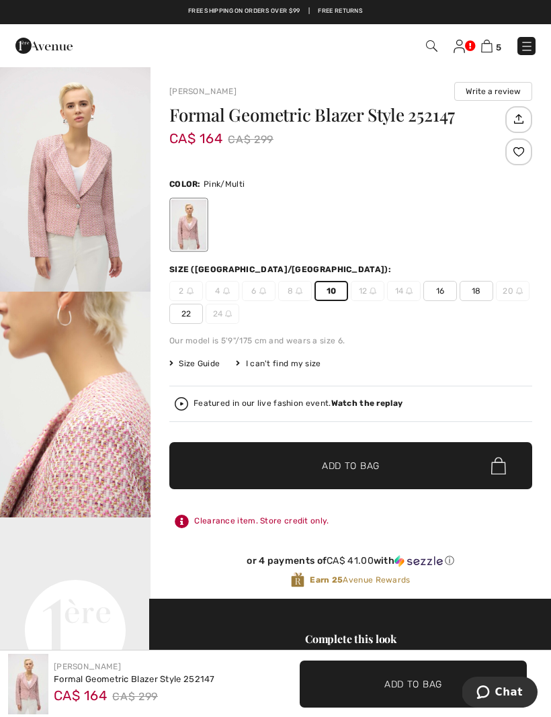
click at [491, 48] on img at bounding box center [486, 46] width 11 height 13
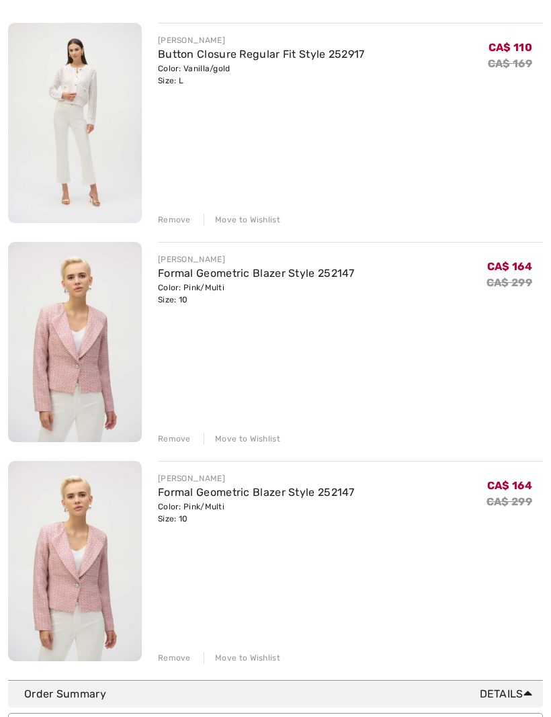
scroll to position [615, 0]
click at [186, 442] on div "Remove" at bounding box center [174, 439] width 33 height 12
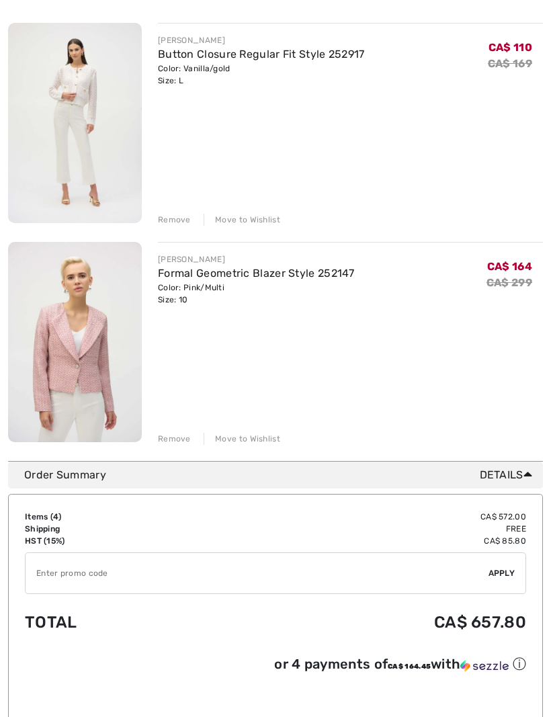
click at [56, 572] on input "TEXT" at bounding box center [257, 573] width 463 height 40
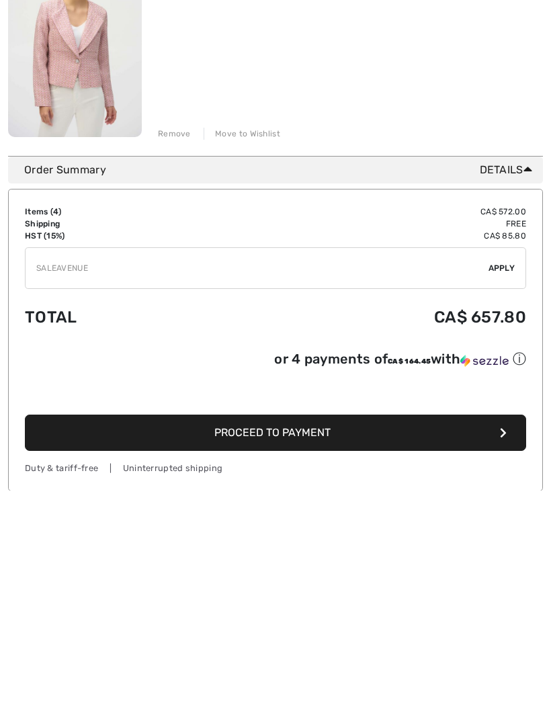
type input "SALEAVENUE"
click at [505, 489] on span "Apply" at bounding box center [502, 495] width 27 height 12
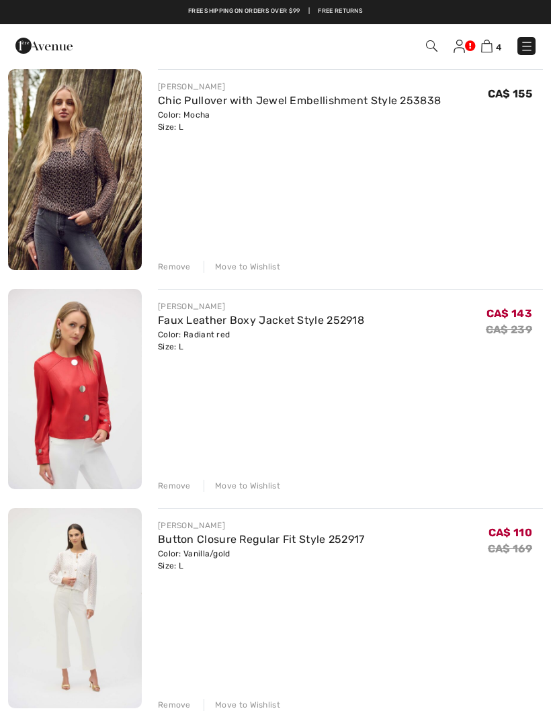
scroll to position [128, 0]
